Goal: Navigation & Orientation: Find specific page/section

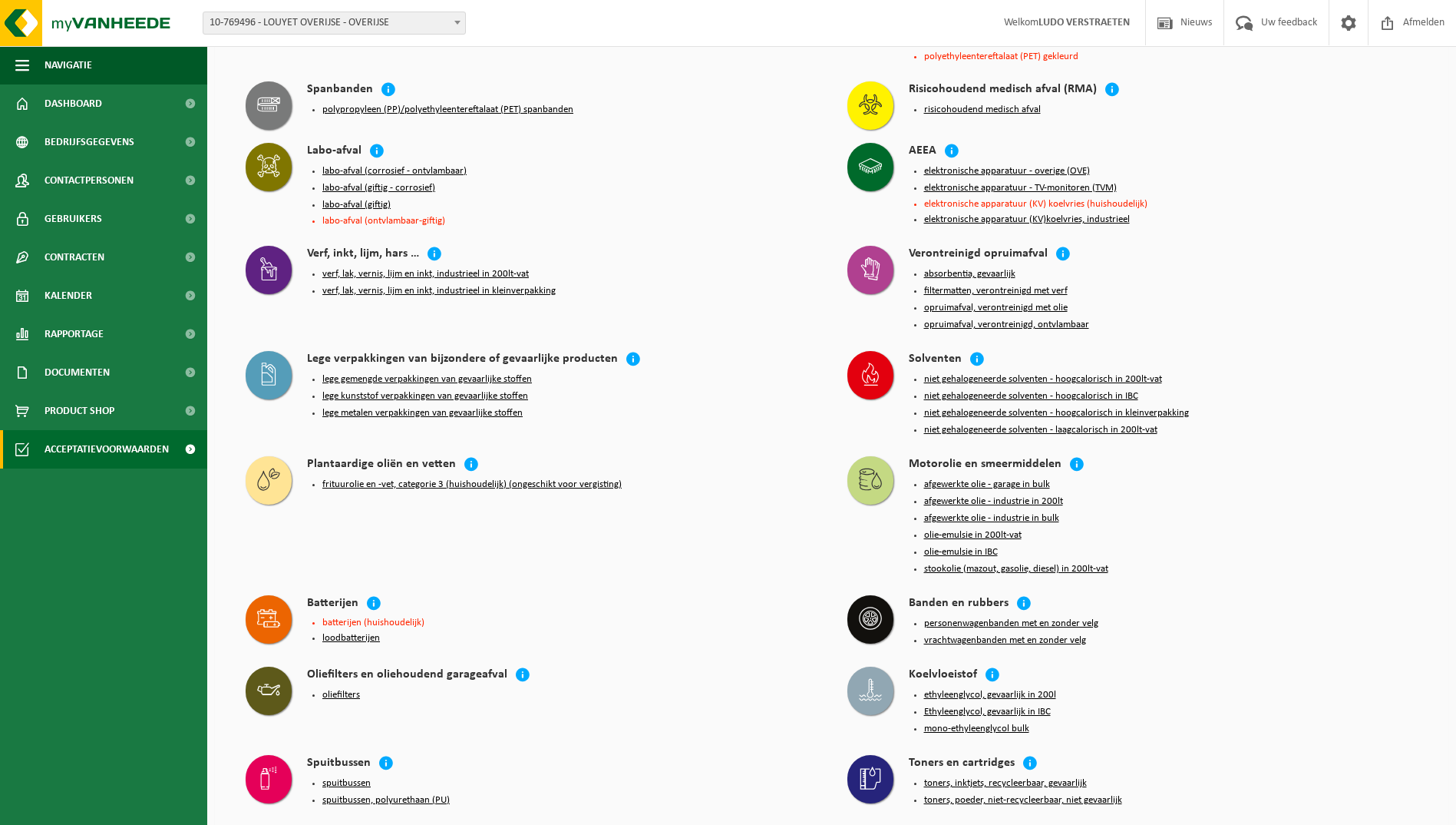
scroll to position [1498, 0]
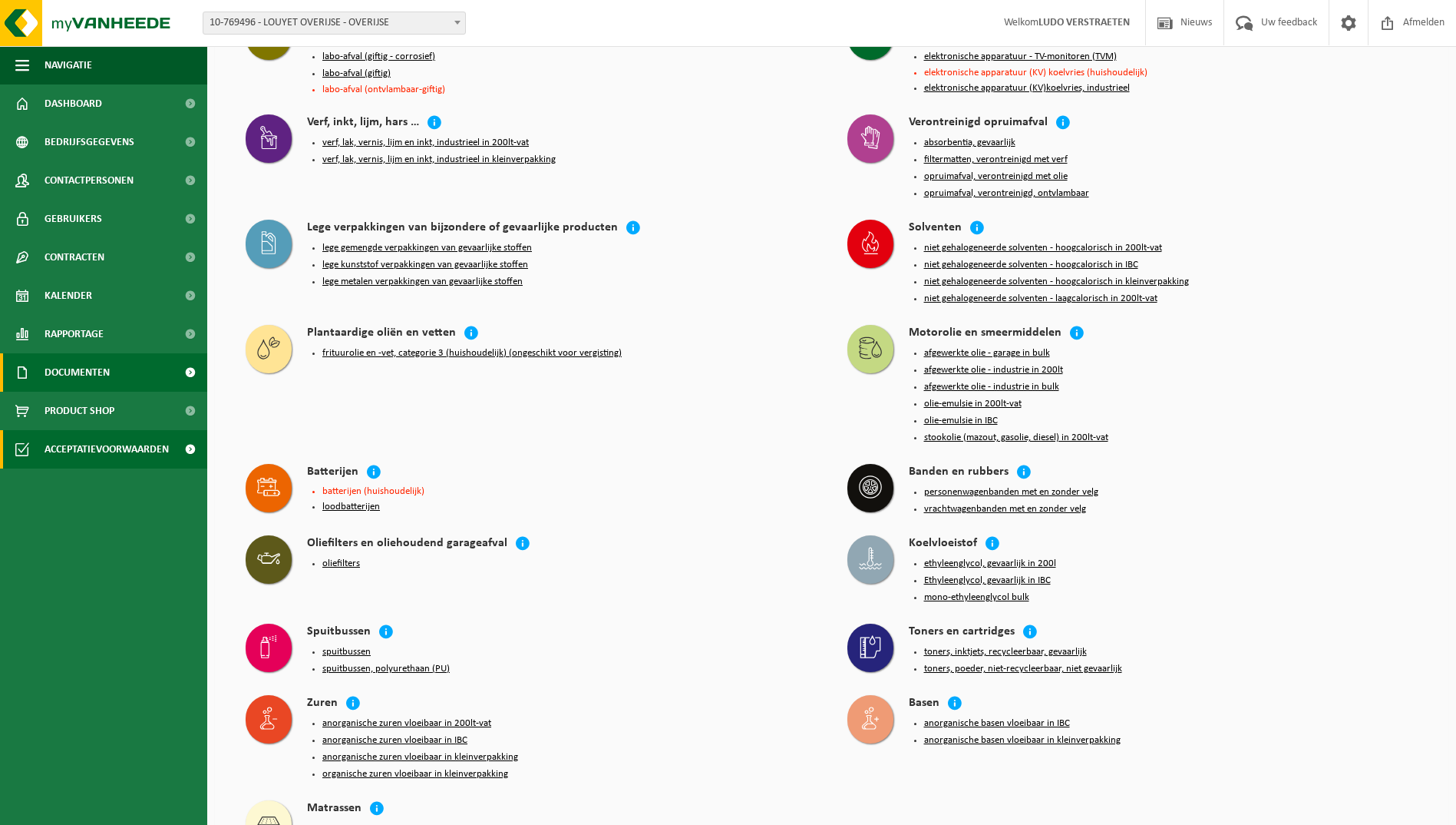
click at [59, 370] on span "Documenten" at bounding box center [76, 372] width 66 height 38
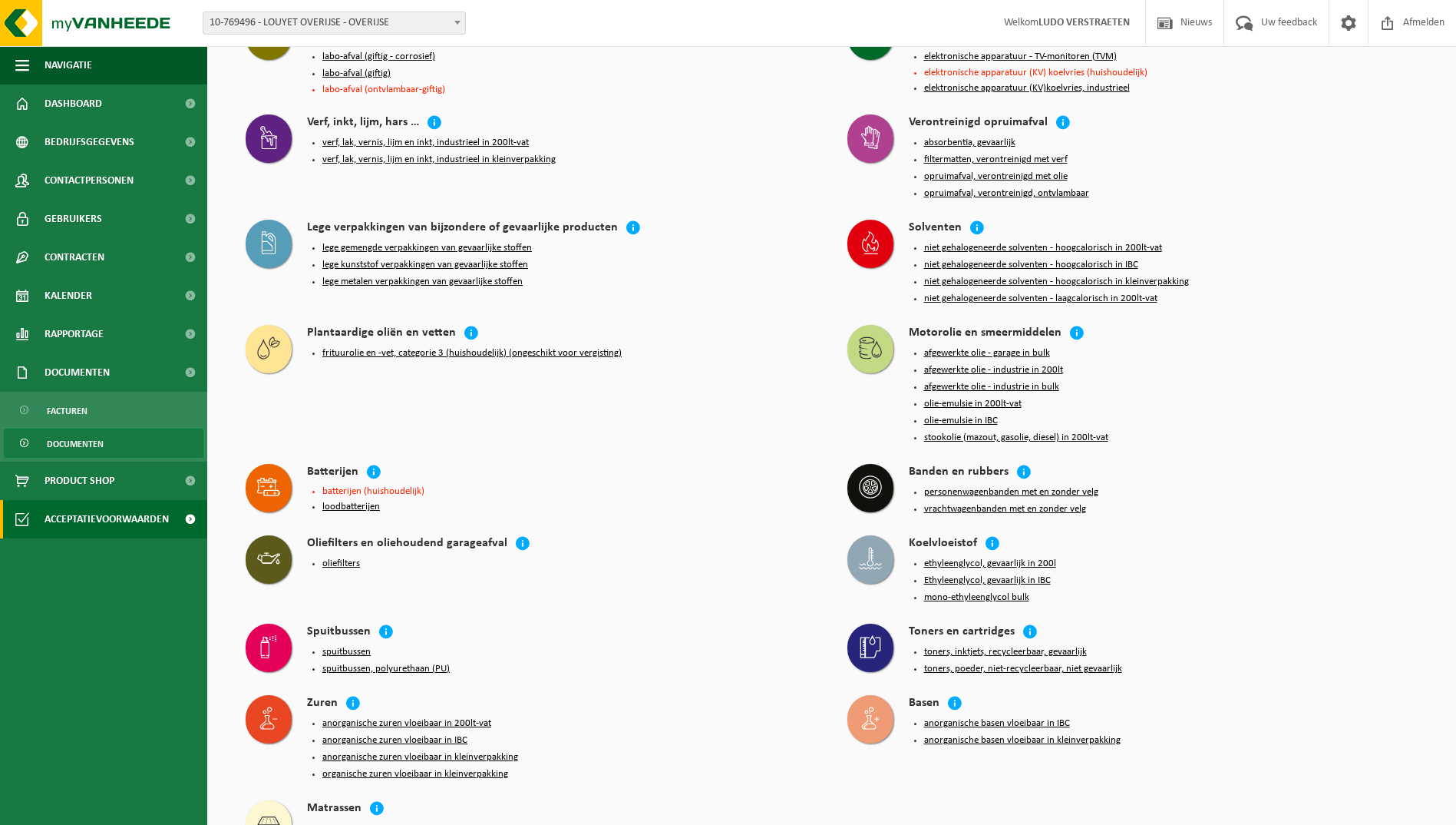
click at [73, 439] on span "Documenten" at bounding box center [75, 444] width 57 height 29
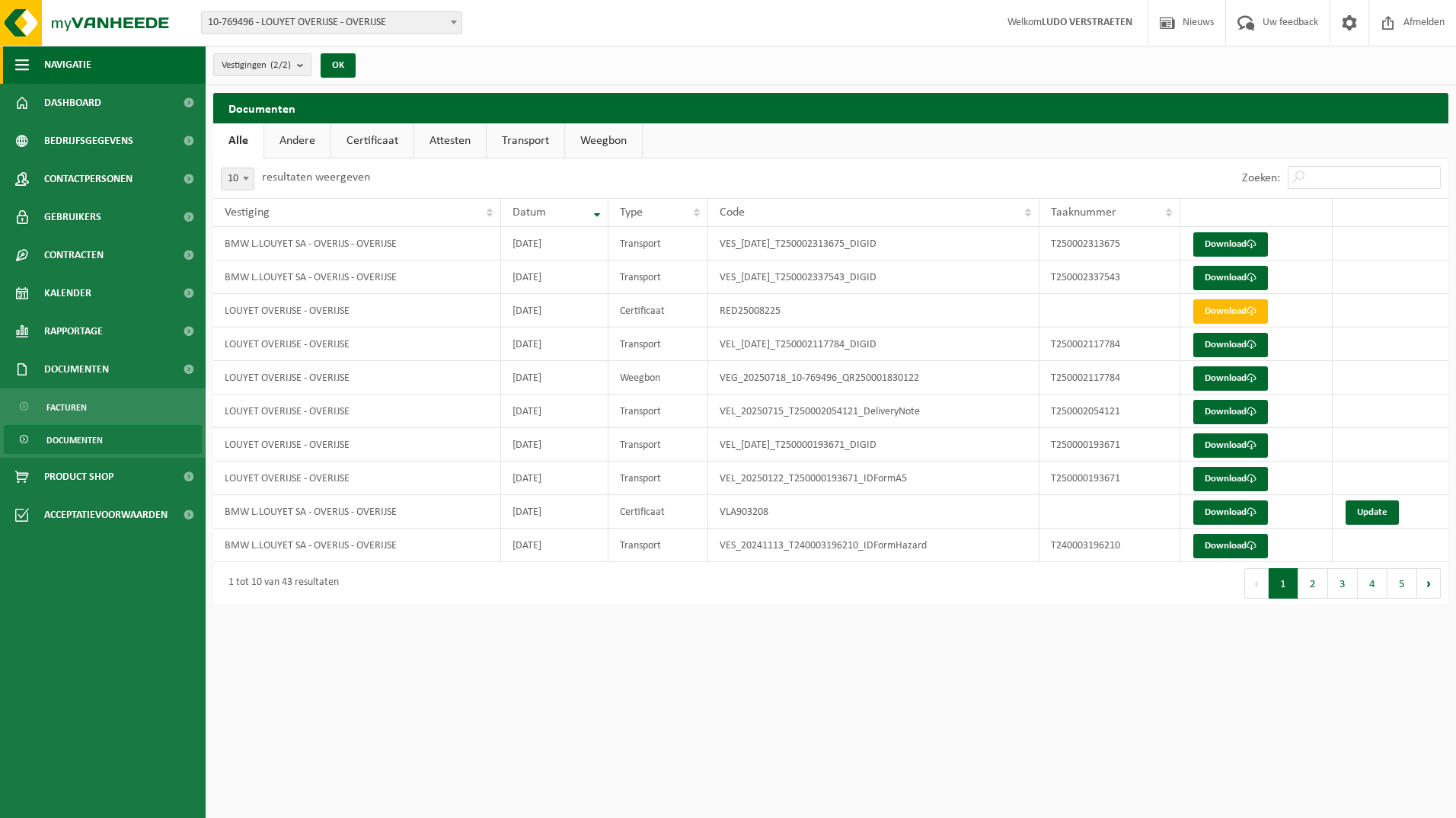
click at [25, 64] on span "button" at bounding box center [22, 64] width 14 height 38
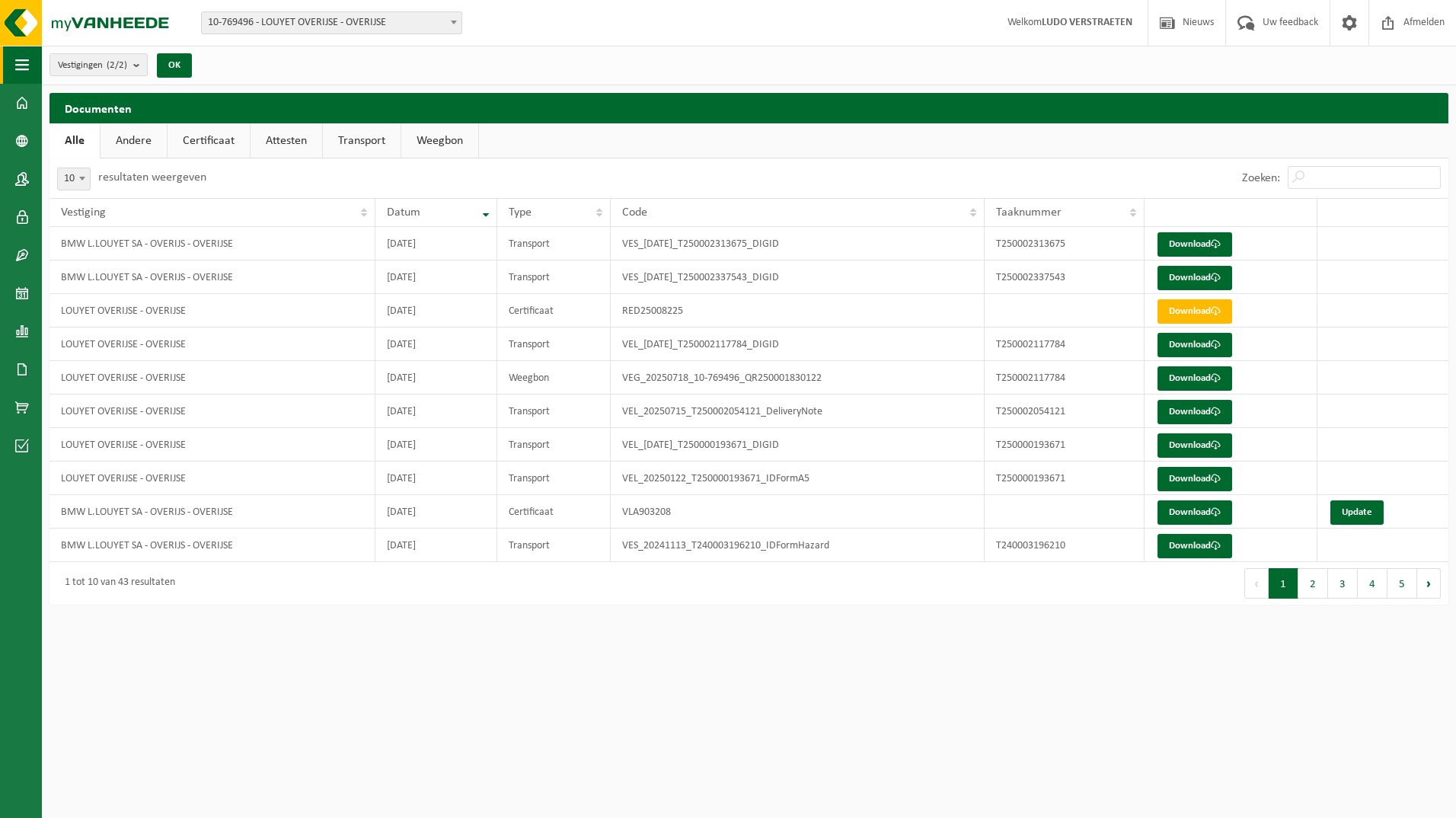
click at [25, 65] on span "button" at bounding box center [22, 64] width 14 height 38
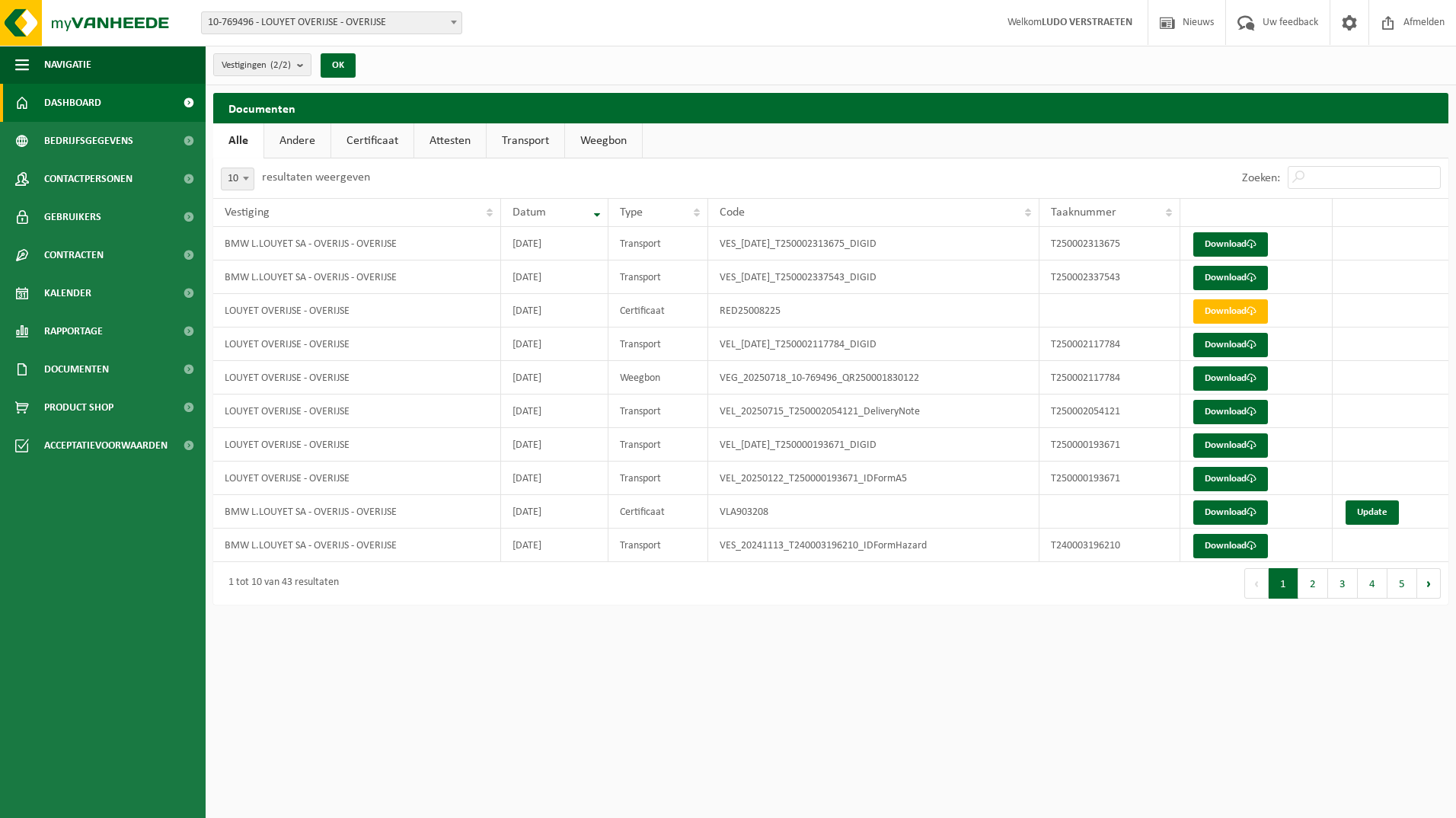
click at [51, 95] on span "Dashboard" at bounding box center [72, 102] width 57 height 38
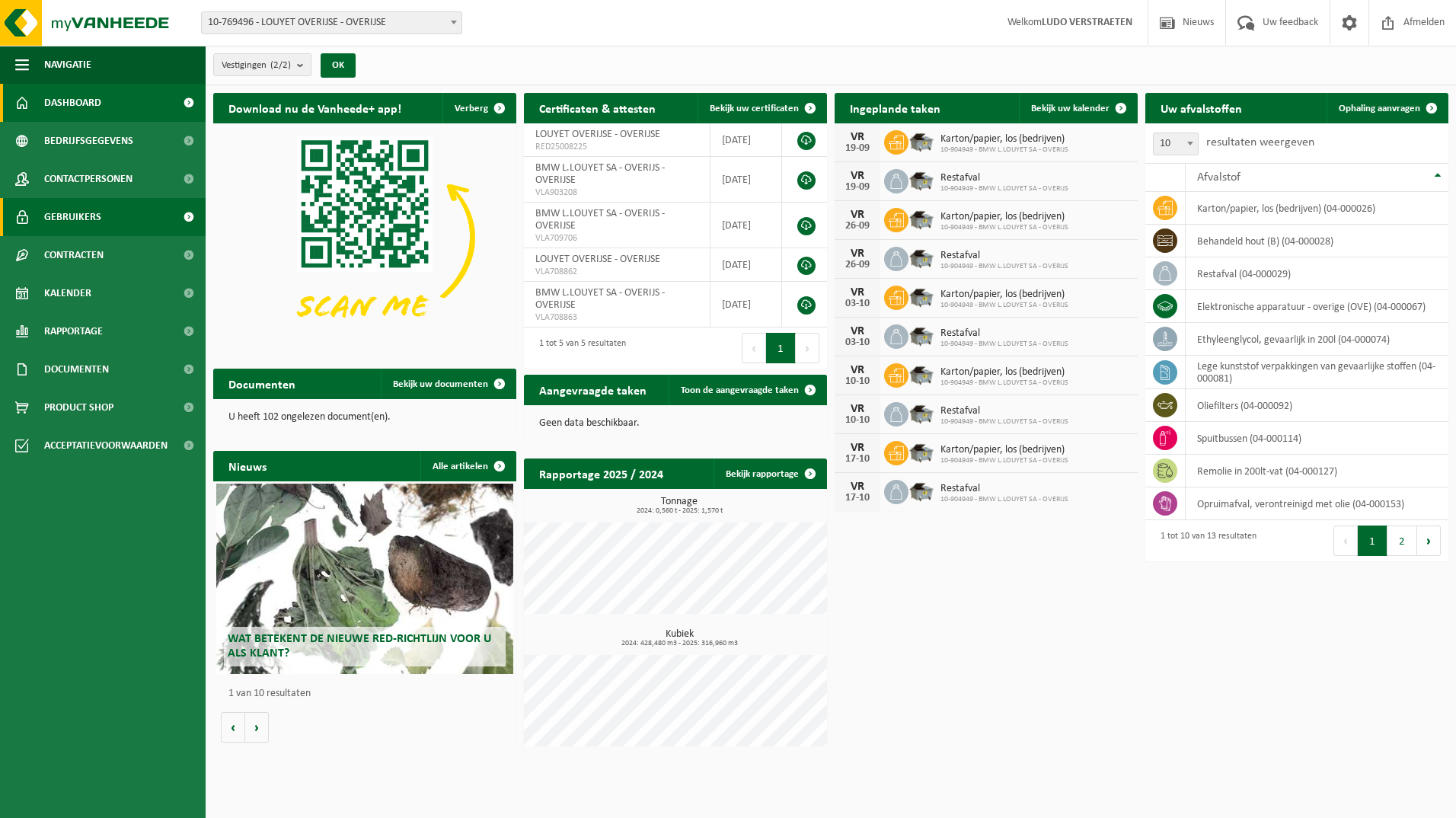
click at [94, 216] on span "Gebruikers" at bounding box center [72, 217] width 57 height 38
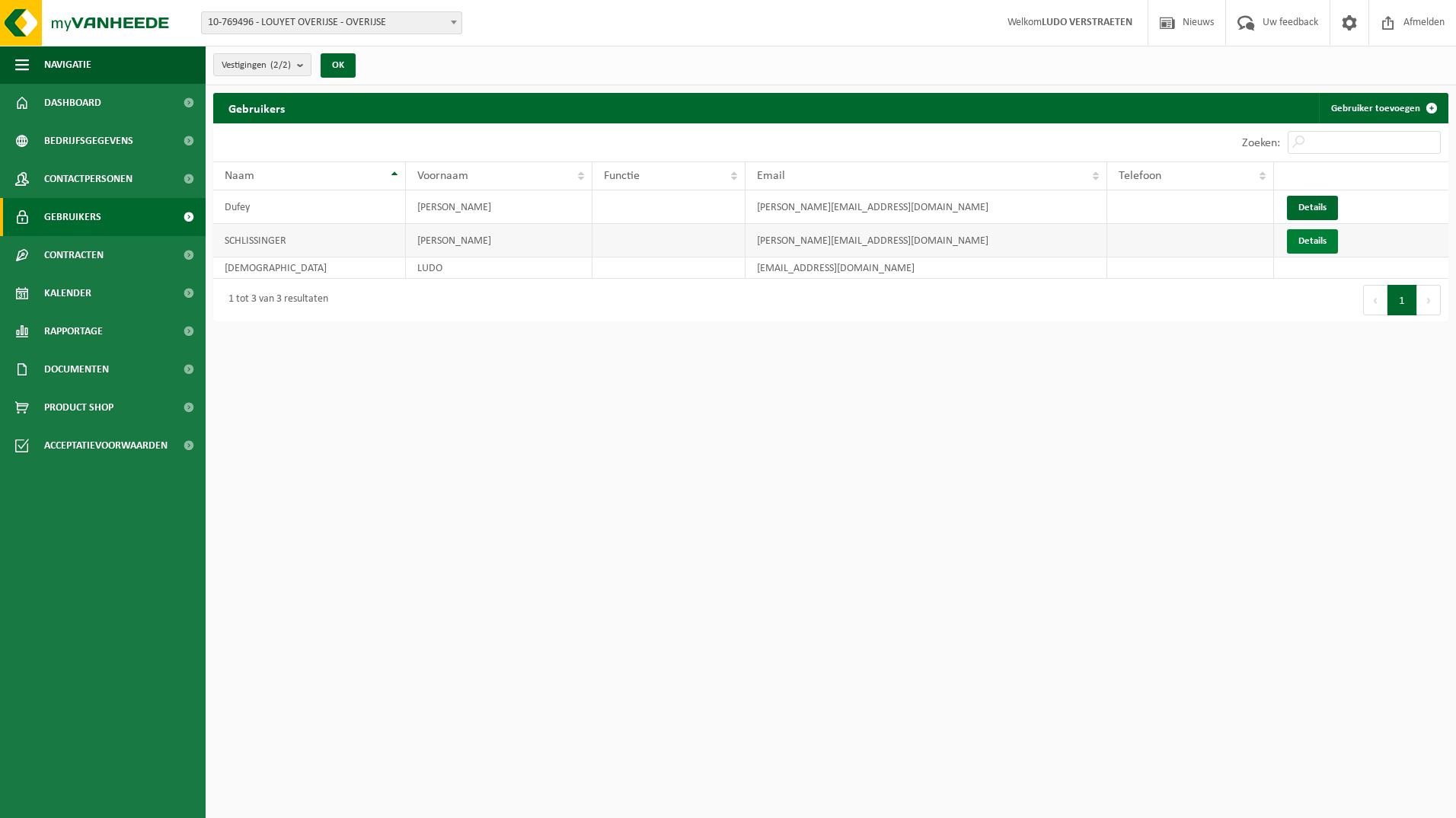
click at [1311, 240] on link "Details" at bounding box center [1312, 241] width 51 height 24
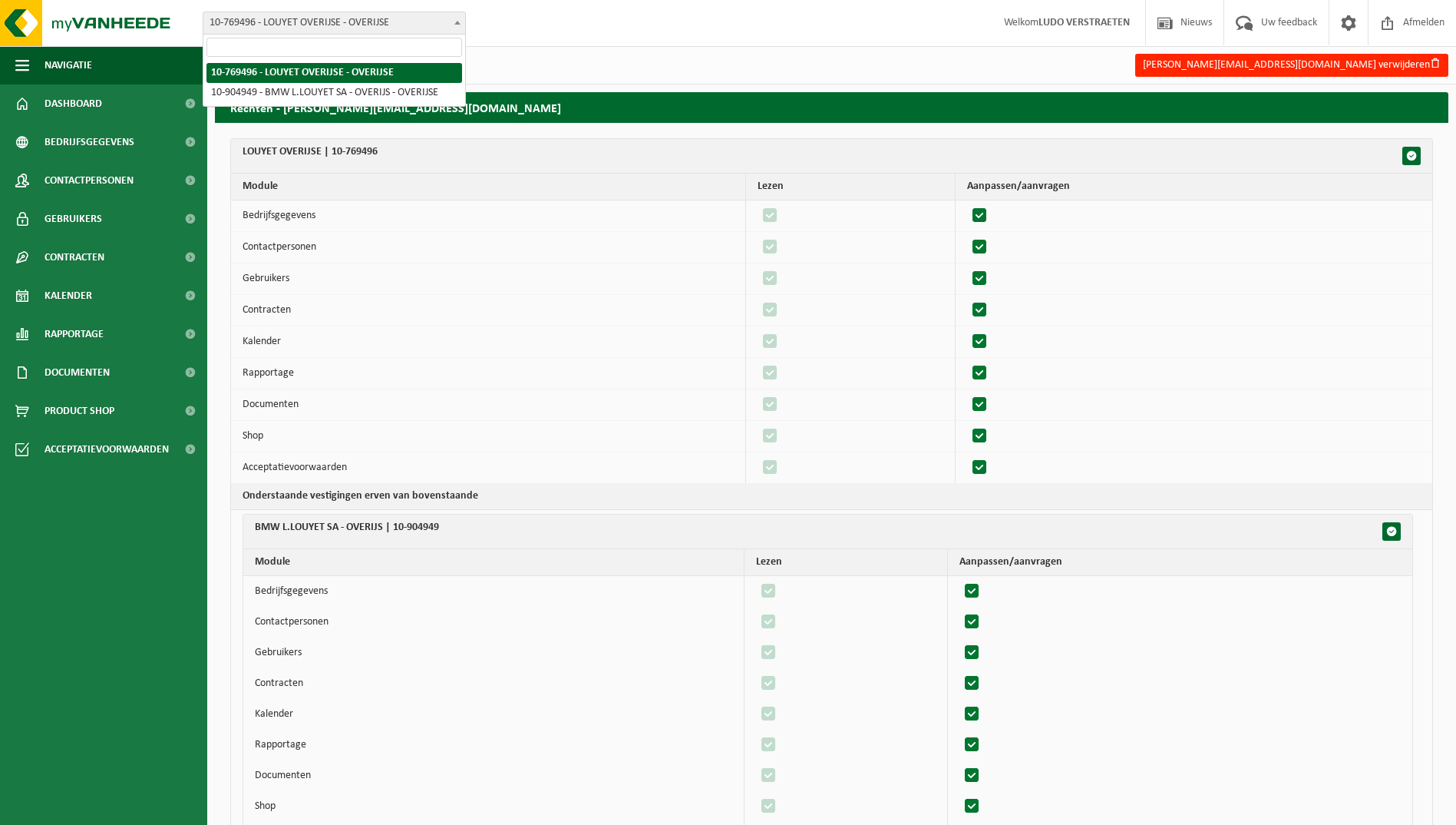
click at [456, 24] on b at bounding box center [457, 23] width 6 height 4
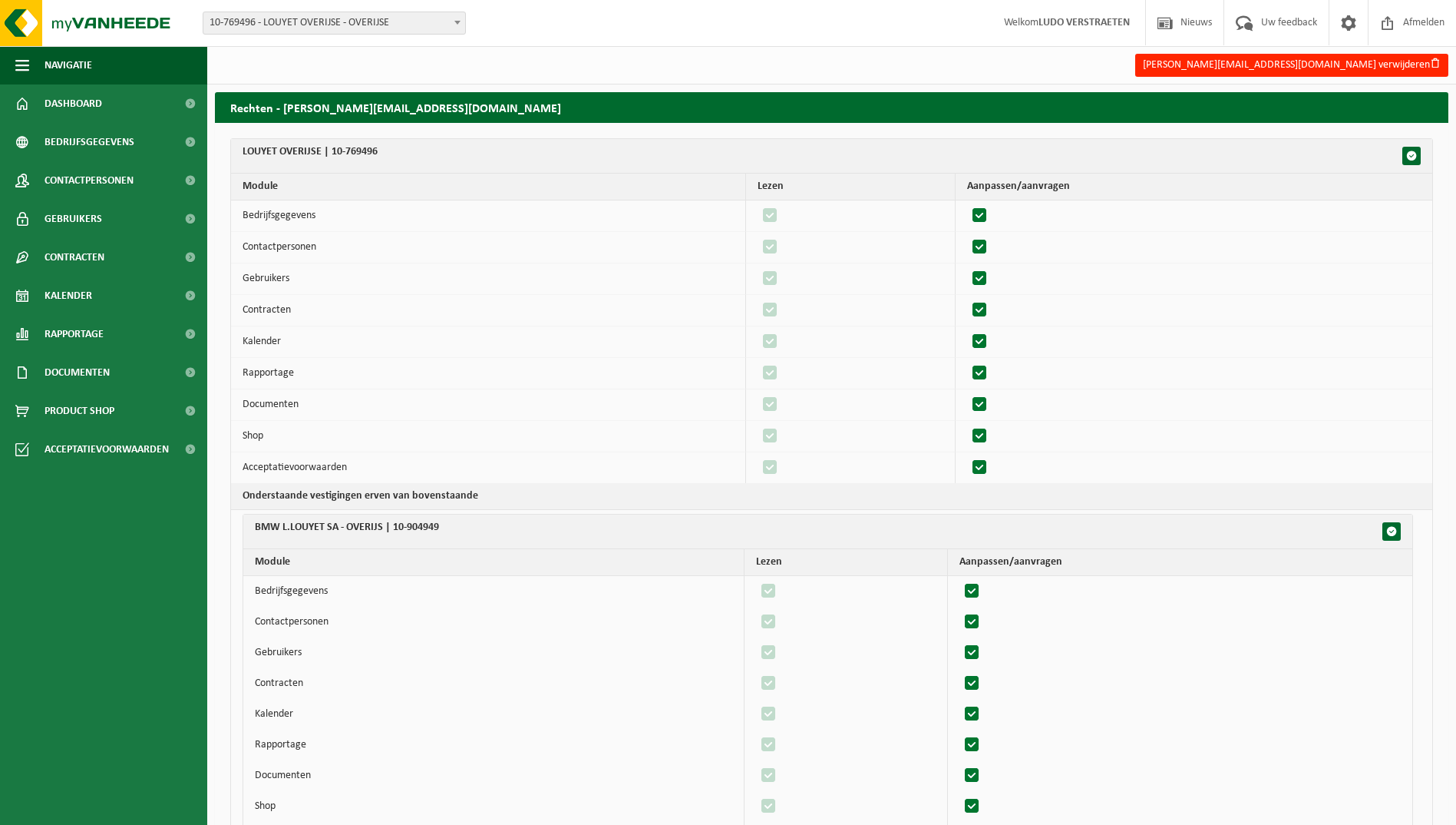
click at [456, 23] on b at bounding box center [457, 23] width 6 height 4
click at [187, 370] on span at bounding box center [189, 372] width 34 height 38
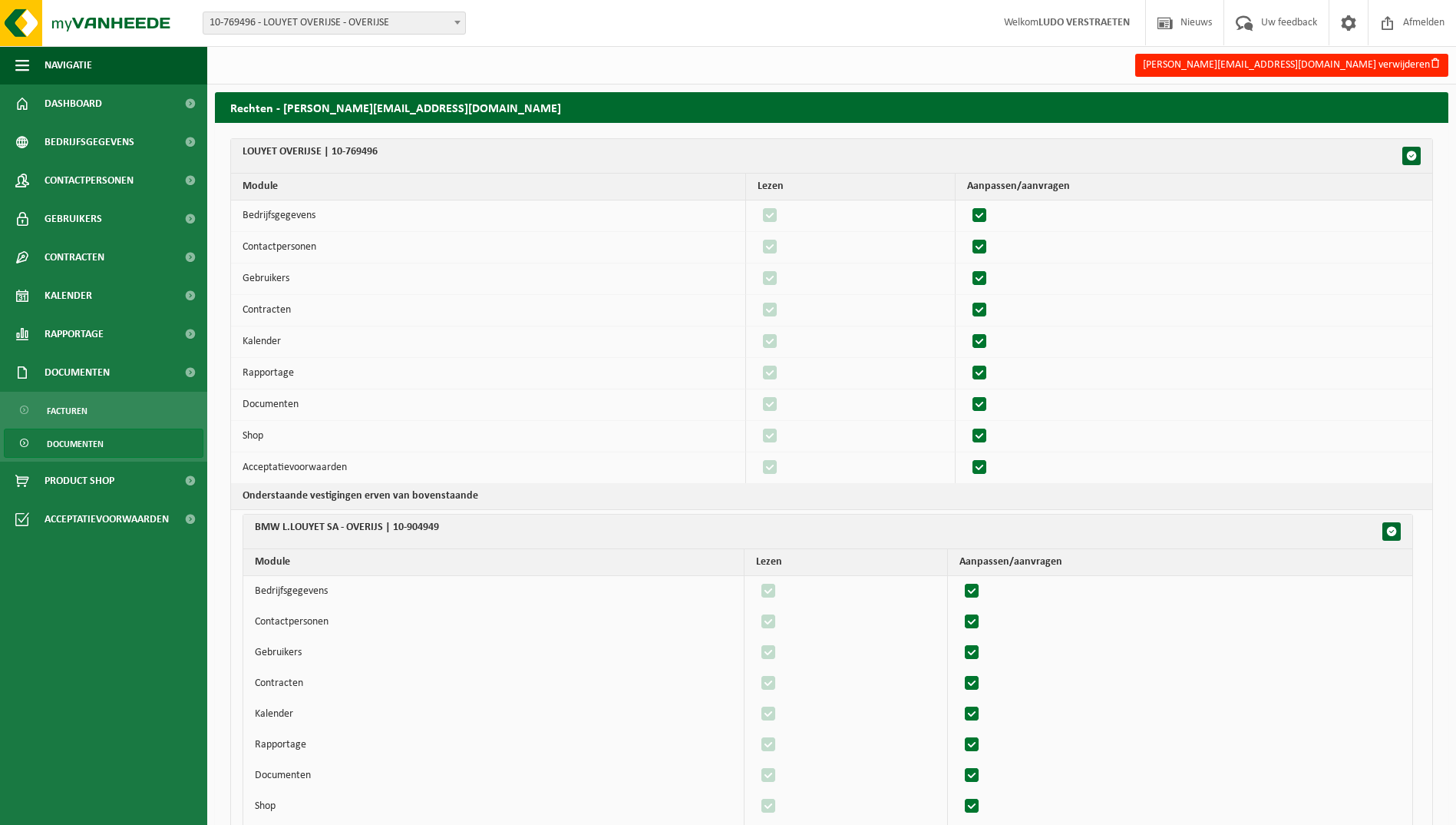
click at [74, 440] on span "Documenten" at bounding box center [75, 444] width 57 height 29
